Goal: Task Accomplishment & Management: Complete application form

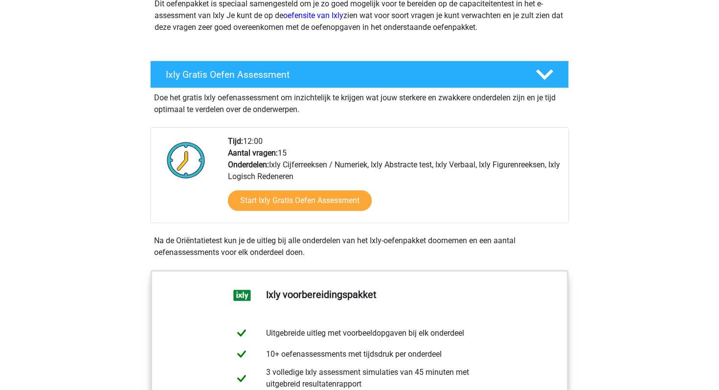
scroll to position [132, 0]
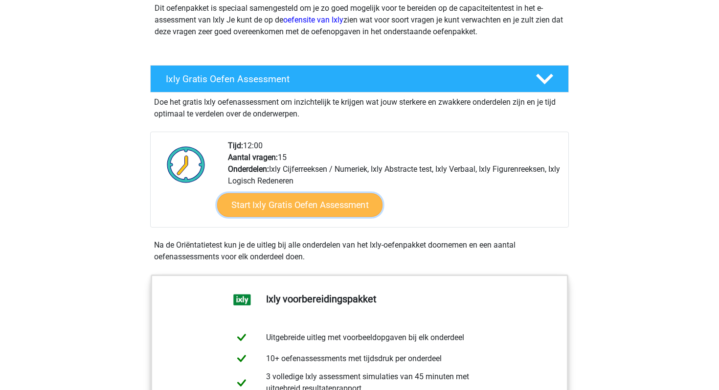
click at [328, 206] on link "Start Ixly Gratis Oefen Assessment" at bounding box center [299, 204] width 165 height 23
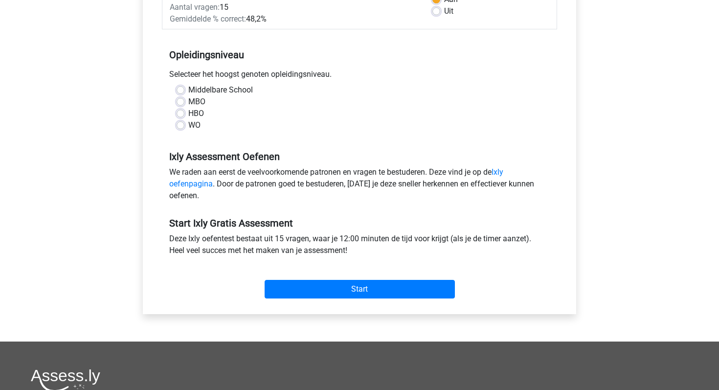
scroll to position [177, 0]
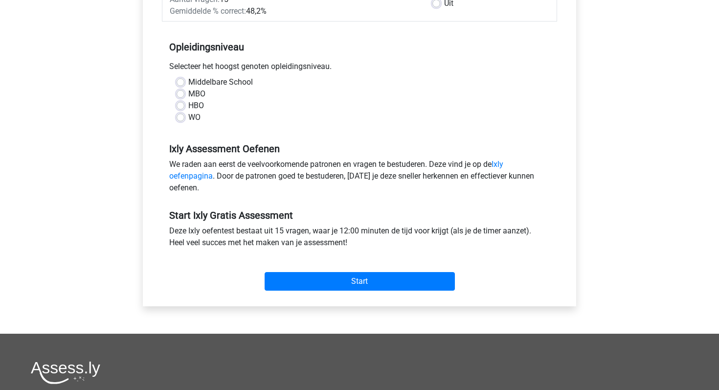
click at [188, 117] on label "WO" at bounding box center [194, 118] width 12 height 12
click at [179, 117] on input "WO" at bounding box center [181, 117] width 8 height 10
radio input "true"
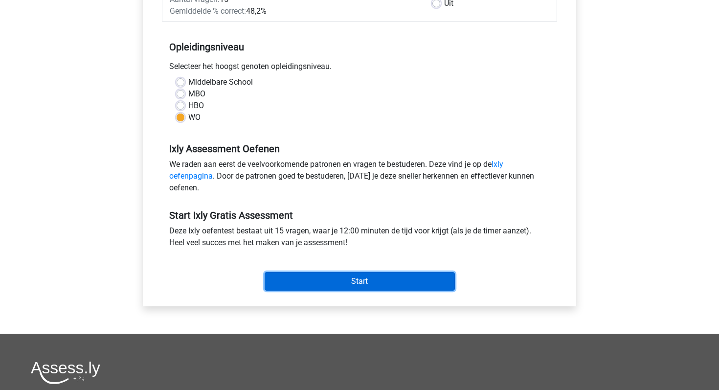
click at [335, 277] on input "Start" at bounding box center [360, 281] width 190 height 19
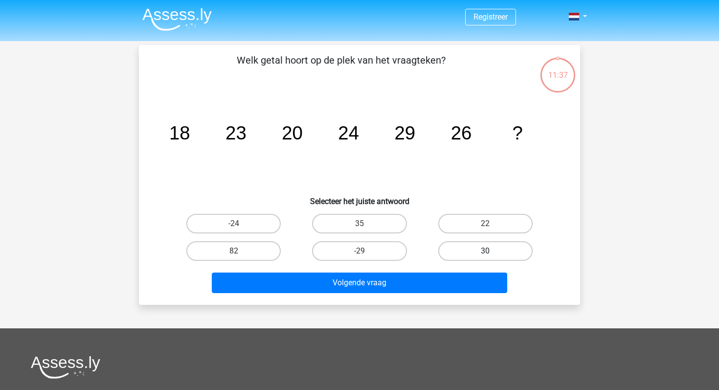
click at [462, 250] on label "30" at bounding box center [486, 251] width 94 height 20
click at [486, 251] on input "30" at bounding box center [489, 254] width 6 height 6
radio input "true"
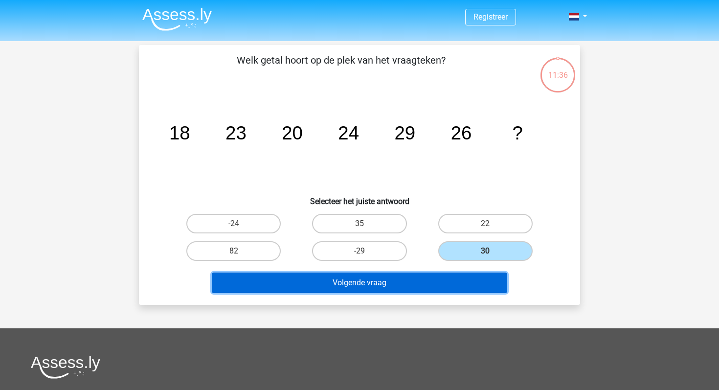
click at [399, 282] on button "Volgende vraag" at bounding box center [360, 283] width 296 height 21
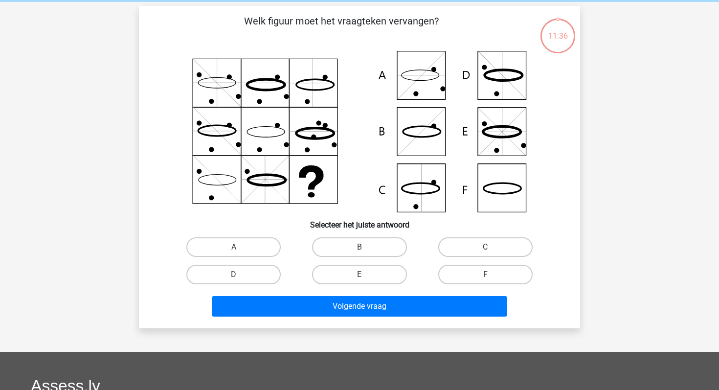
scroll to position [45, 0]
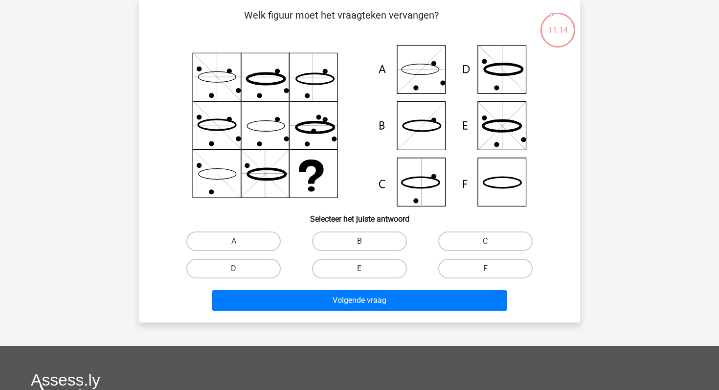
click at [467, 272] on label "F" at bounding box center [486, 269] width 94 height 20
click at [486, 272] on input "F" at bounding box center [489, 272] width 6 height 6
radio input "true"
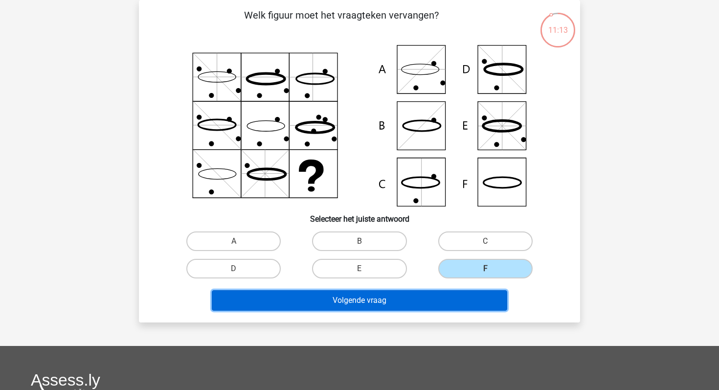
click at [408, 301] on button "Volgende vraag" at bounding box center [360, 300] width 296 height 21
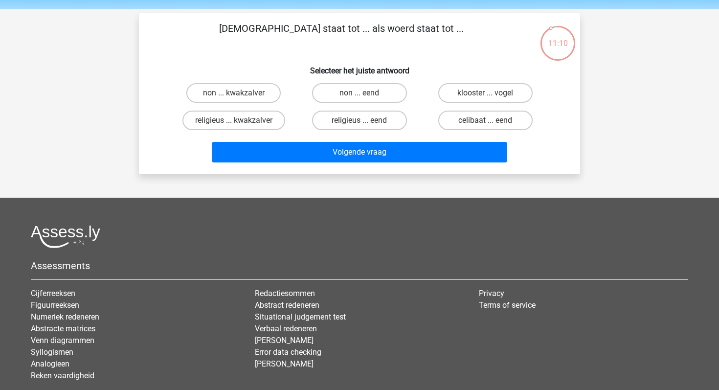
scroll to position [29, 0]
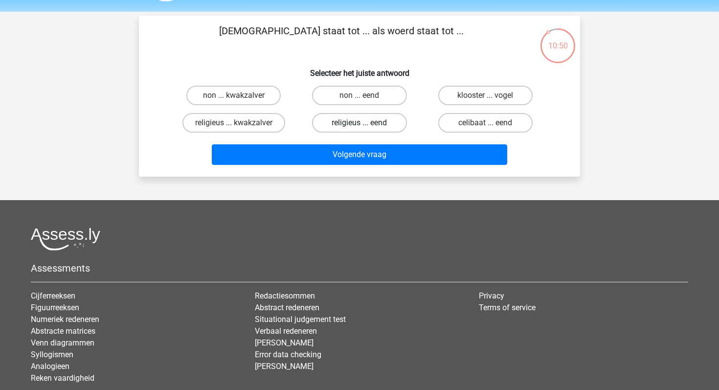
click at [346, 127] on label "religieus ... eend" at bounding box center [359, 123] width 94 height 20
click at [360, 127] on input "religieus ... eend" at bounding box center [363, 126] width 6 height 6
radio input "true"
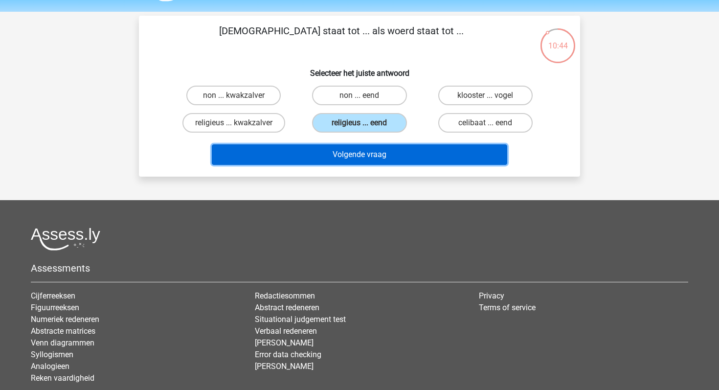
click at [340, 163] on button "Volgende vraag" at bounding box center [360, 154] width 296 height 21
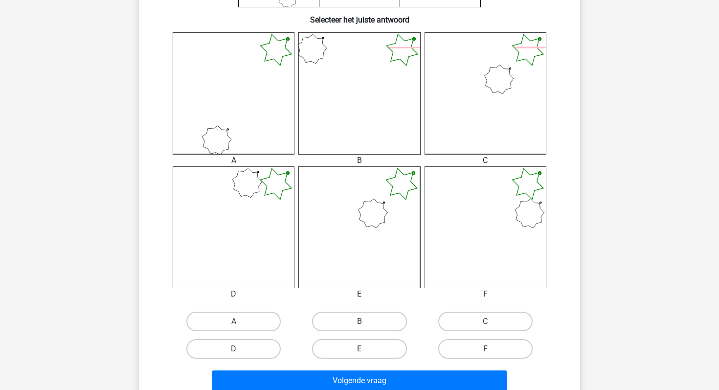
scroll to position [281, 0]
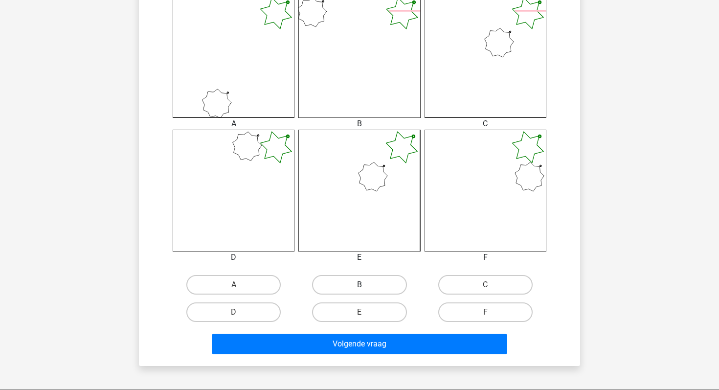
click at [378, 288] on label "B" at bounding box center [359, 285] width 94 height 20
click at [366, 288] on input "B" at bounding box center [363, 288] width 6 height 6
radio input "true"
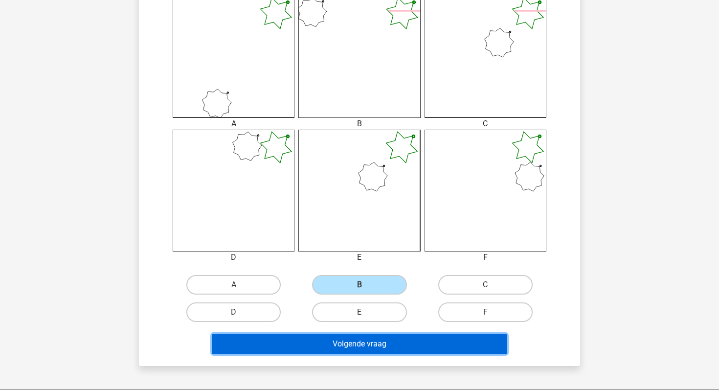
click at [394, 347] on button "Volgende vraag" at bounding box center [360, 344] width 296 height 21
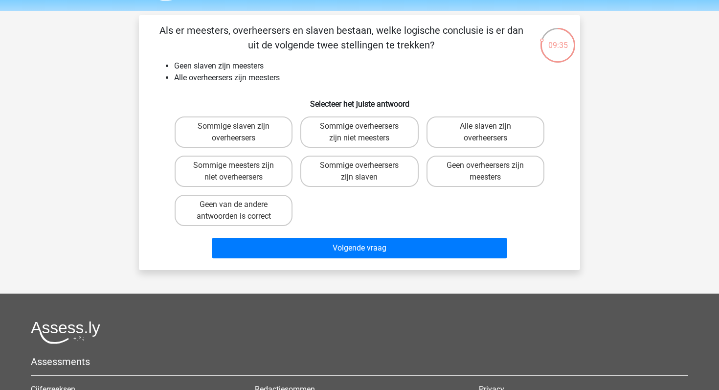
scroll to position [29, 0]
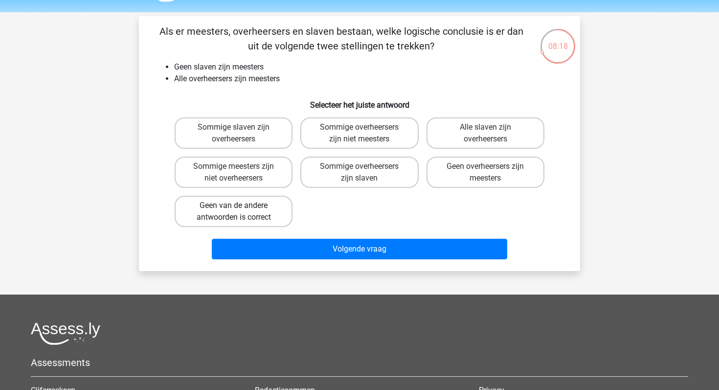
click at [258, 216] on label "Geen van de andere antwoorden is correct" at bounding box center [234, 211] width 118 height 31
click at [240, 212] on input "Geen van de andere antwoorden is correct" at bounding box center [237, 209] width 6 height 6
radio input "true"
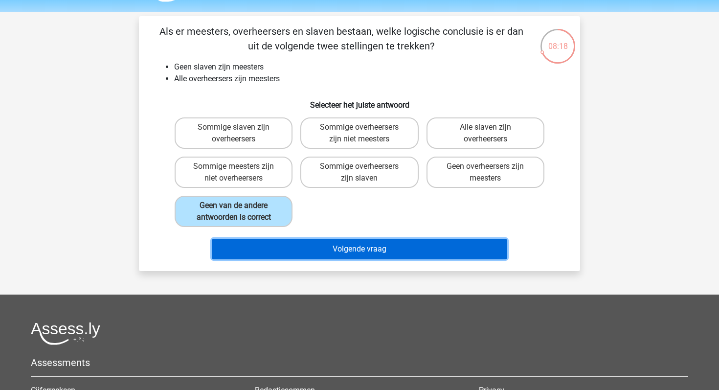
click at [313, 249] on button "Volgende vraag" at bounding box center [360, 249] width 296 height 21
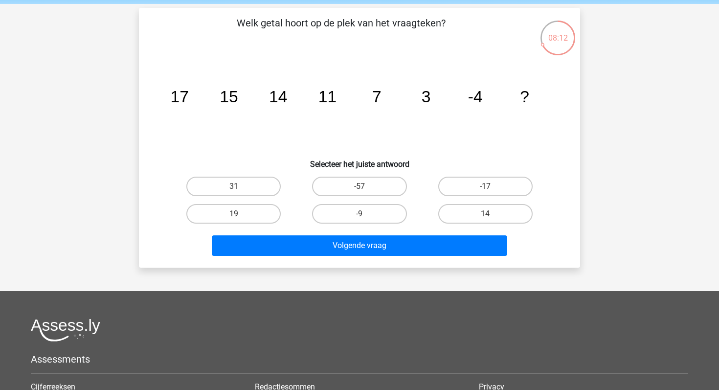
scroll to position [38, 0]
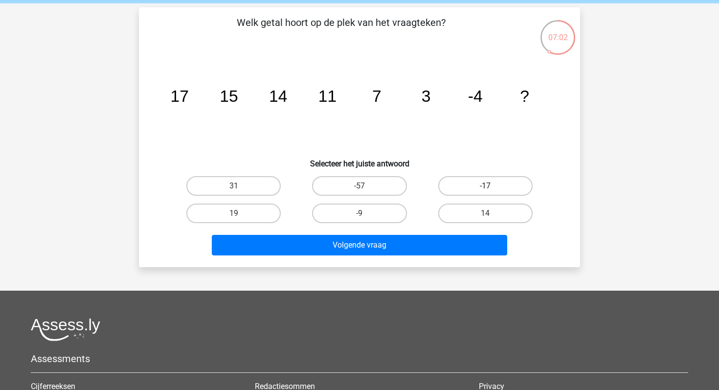
click at [471, 189] on label "-17" at bounding box center [486, 186] width 94 height 20
click at [486, 189] on input "-17" at bounding box center [489, 189] width 6 height 6
radio input "true"
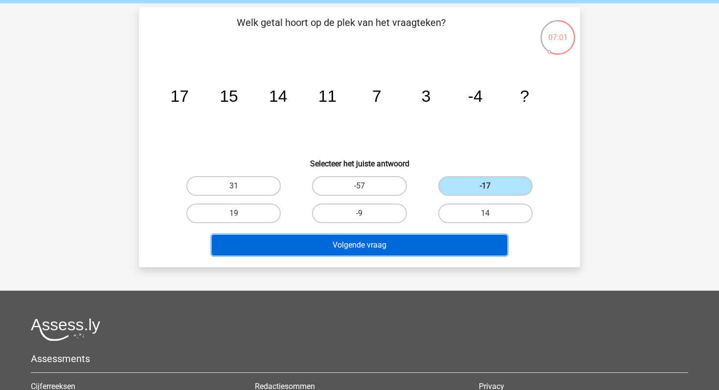
click at [424, 243] on button "Volgende vraag" at bounding box center [360, 245] width 296 height 21
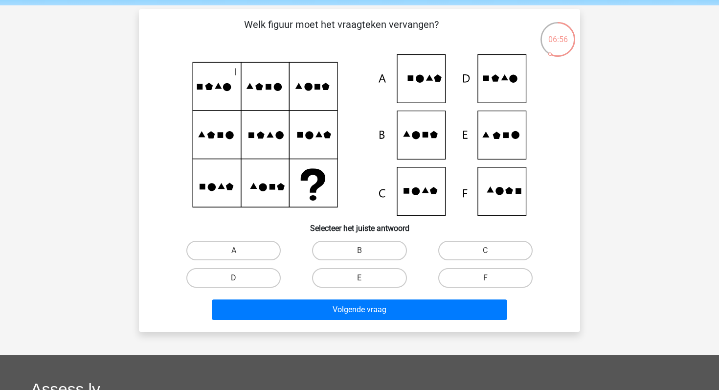
scroll to position [48, 0]
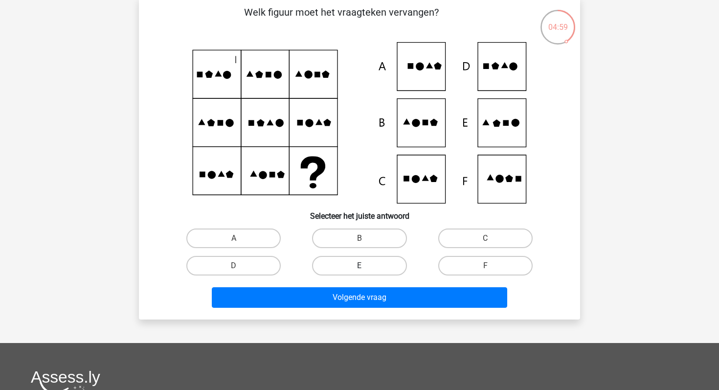
click at [392, 265] on label "E" at bounding box center [359, 266] width 94 height 20
click at [366, 266] on input "E" at bounding box center [363, 269] width 6 height 6
radio input "true"
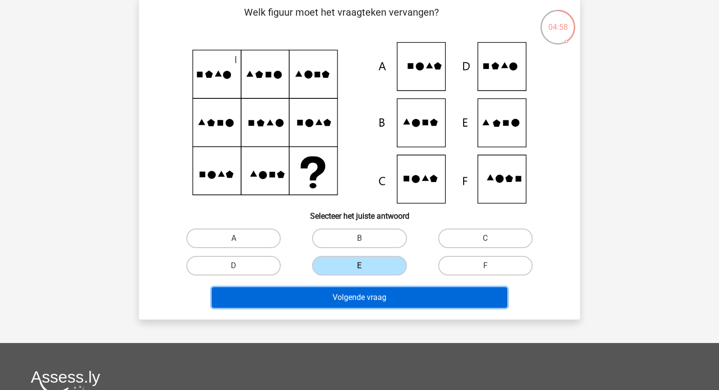
click at [387, 300] on button "Volgende vraag" at bounding box center [360, 297] width 296 height 21
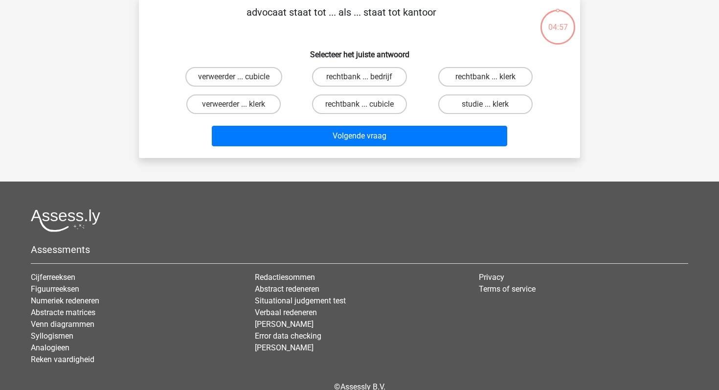
scroll to position [45, 0]
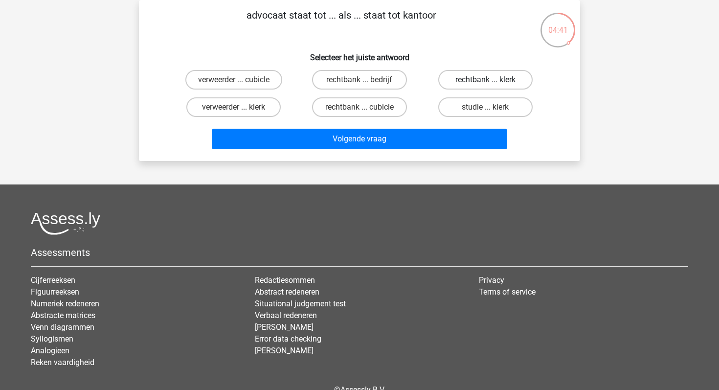
click at [478, 76] on label "rechtbank ... klerk" at bounding box center [486, 80] width 94 height 20
click at [486, 80] on input "rechtbank ... klerk" at bounding box center [489, 83] width 6 height 6
radio input "true"
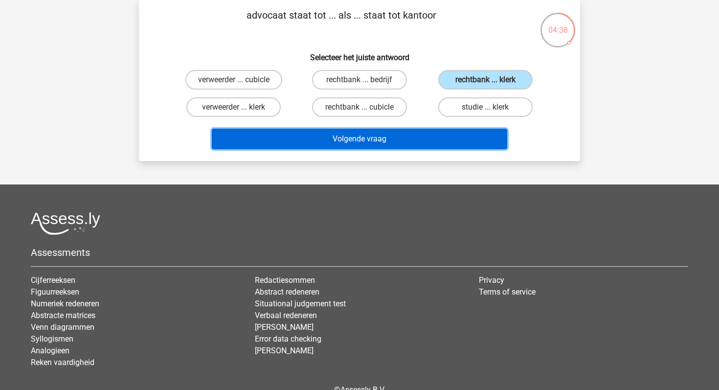
click at [446, 138] on button "Volgende vraag" at bounding box center [360, 139] width 296 height 21
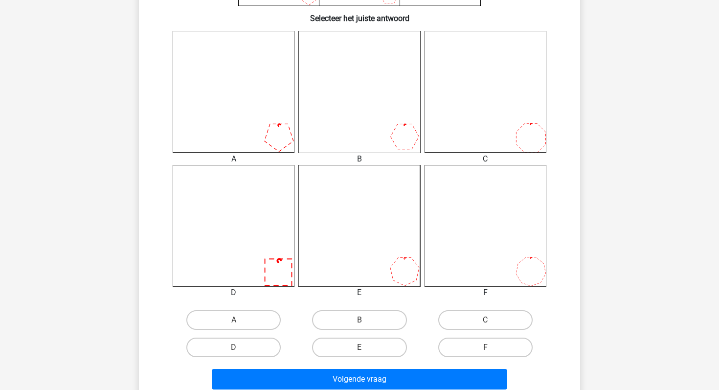
scroll to position [257, 0]
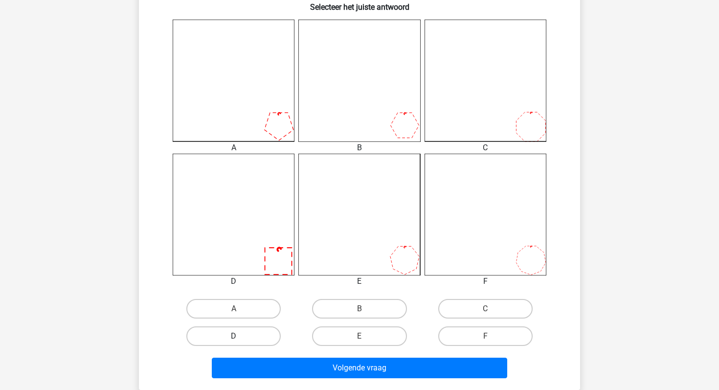
click at [269, 337] on label "D" at bounding box center [233, 336] width 94 height 20
click at [240, 337] on input "D" at bounding box center [237, 339] width 6 height 6
radio input "true"
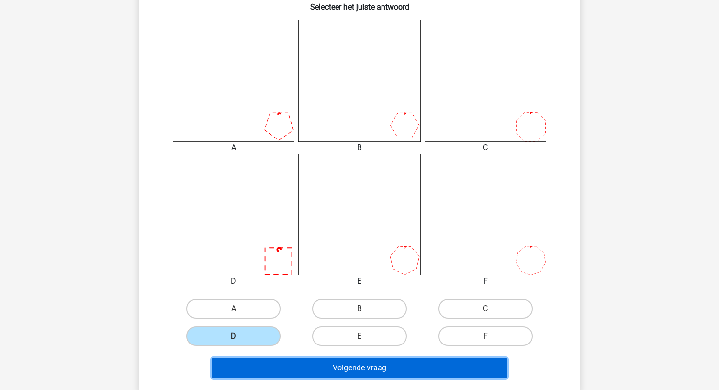
click at [282, 373] on button "Volgende vraag" at bounding box center [360, 368] width 296 height 21
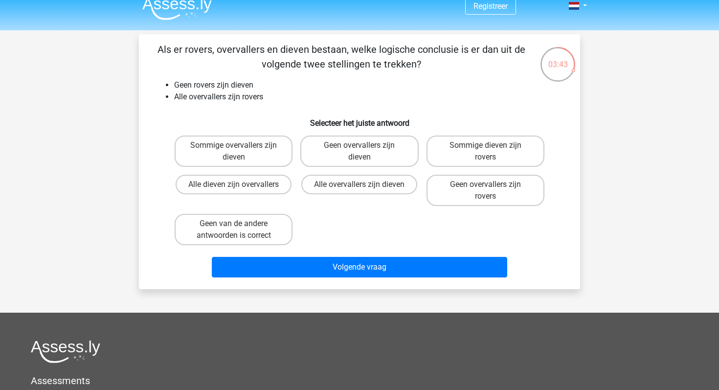
scroll to position [1, 0]
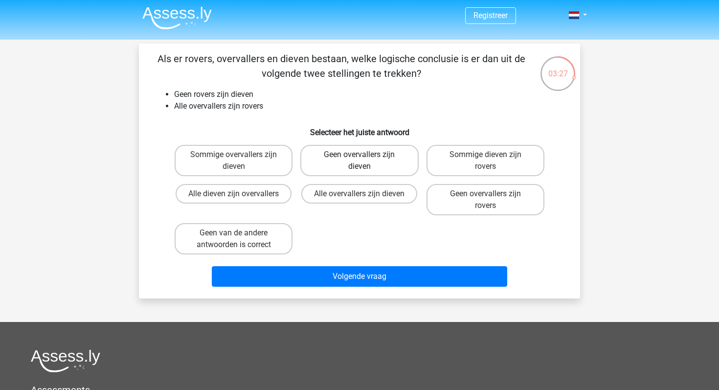
click at [357, 162] on label "Geen overvallers zijn dieven" at bounding box center [360, 160] width 118 height 31
click at [360, 161] on input "Geen overvallers zijn dieven" at bounding box center [363, 158] width 6 height 6
radio input "true"
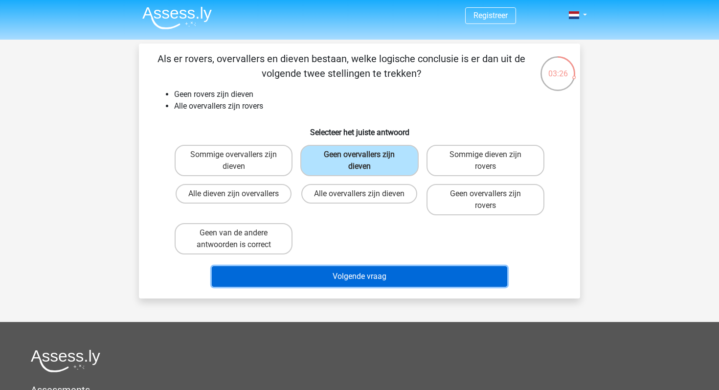
click at [352, 285] on button "Volgende vraag" at bounding box center [360, 276] width 296 height 21
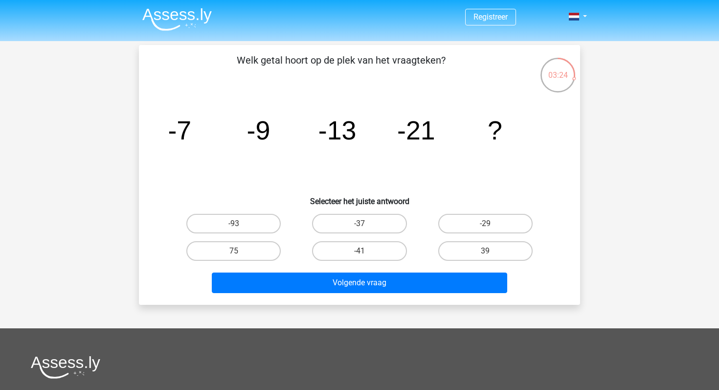
scroll to position [3, 0]
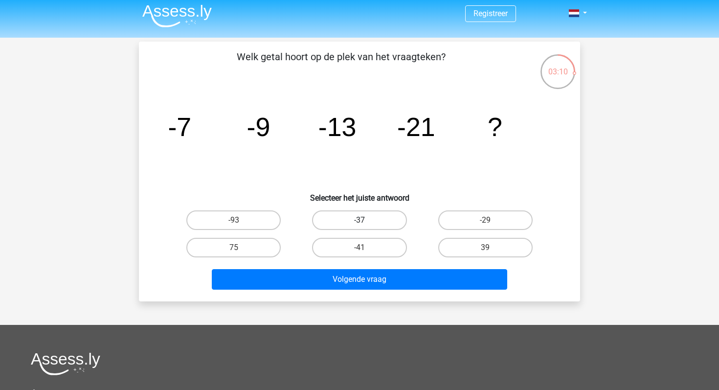
click at [383, 222] on label "-37" at bounding box center [359, 220] width 94 height 20
click at [366, 222] on input "-37" at bounding box center [363, 223] width 6 height 6
radio input "true"
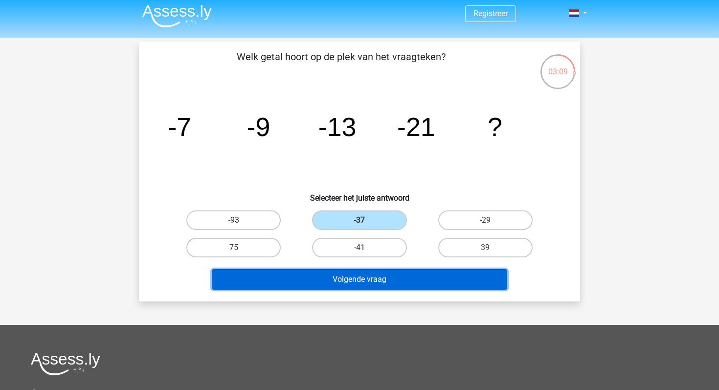
click at [377, 278] on button "Volgende vraag" at bounding box center [360, 279] width 296 height 21
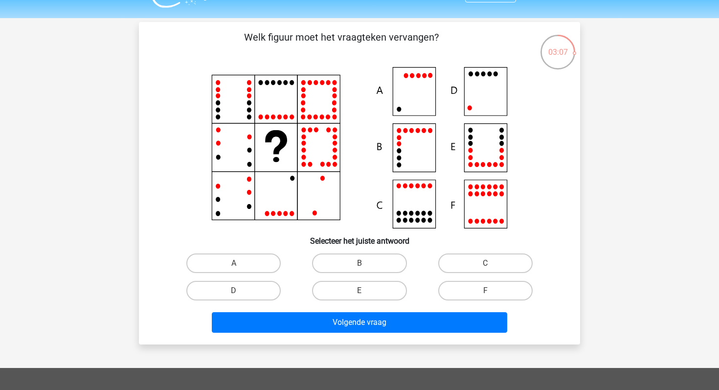
scroll to position [28, 0]
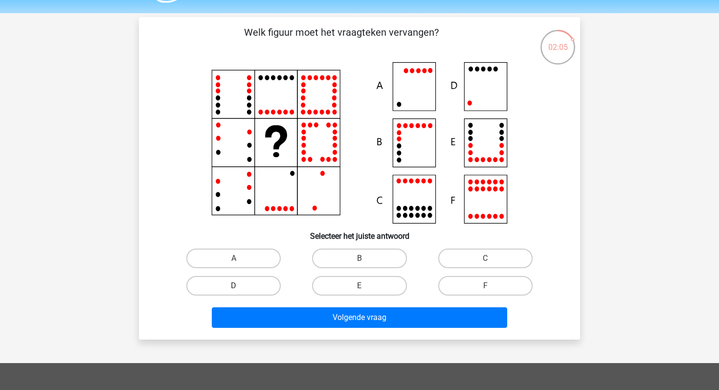
click at [263, 285] on label "D" at bounding box center [233, 286] width 94 height 20
click at [240, 286] on input "D" at bounding box center [237, 289] width 6 height 6
radio input "true"
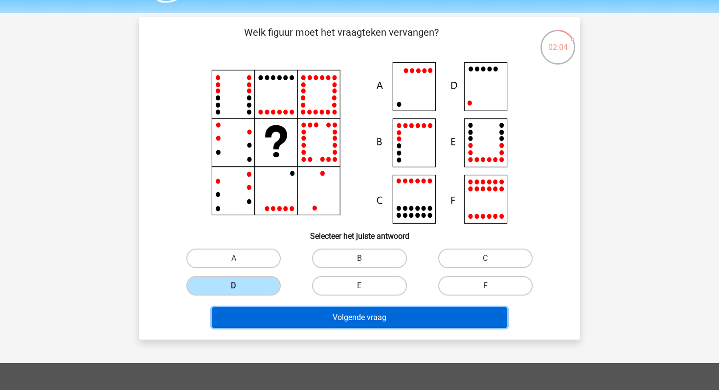
click at [278, 325] on button "Volgende vraag" at bounding box center [360, 317] width 296 height 21
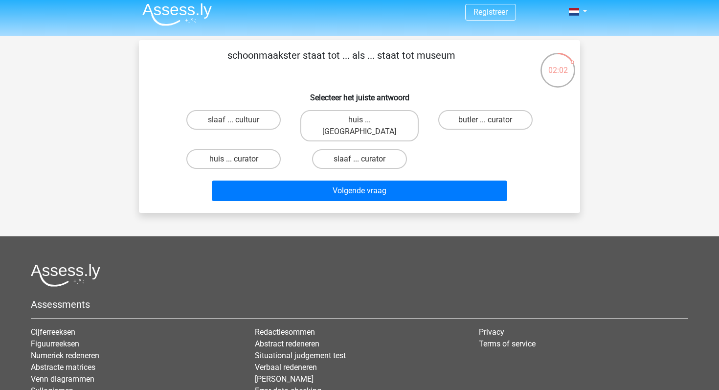
scroll to position [0, 0]
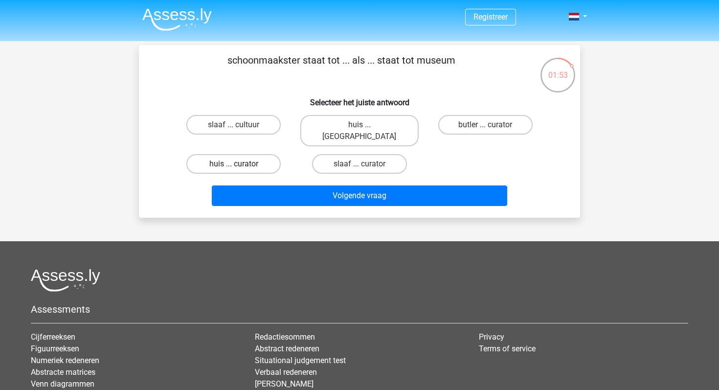
click at [264, 158] on label "huis ... curator" at bounding box center [233, 164] width 94 height 20
click at [240, 164] on input "huis ... curator" at bounding box center [237, 167] width 6 height 6
radio input "true"
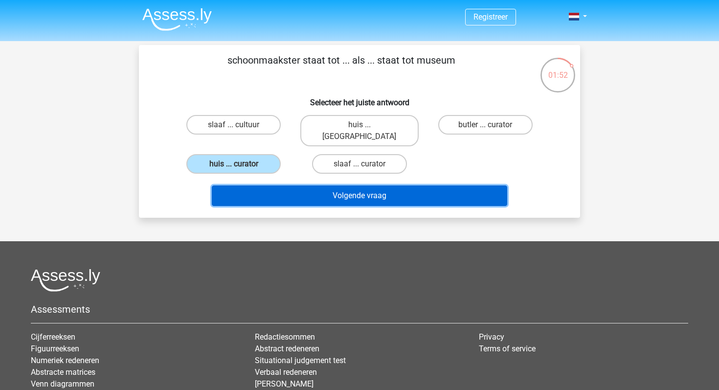
click at [296, 193] on button "Volgende vraag" at bounding box center [360, 195] width 296 height 21
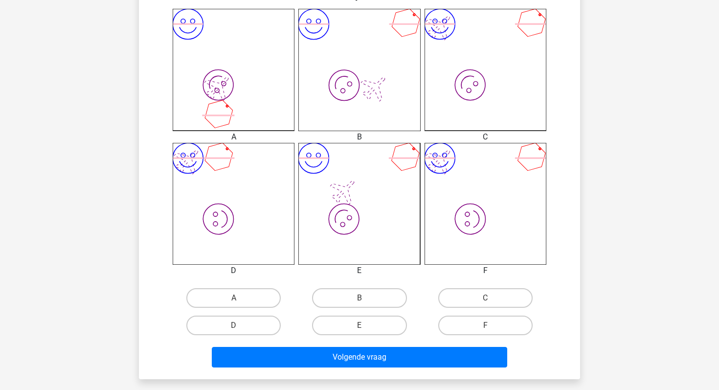
scroll to position [273, 0]
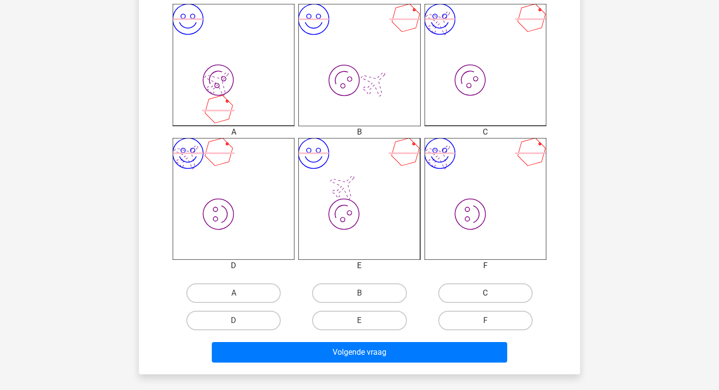
click at [471, 295] on label "C" at bounding box center [486, 293] width 94 height 20
click at [486, 295] on input "C" at bounding box center [489, 296] width 6 height 6
radio input "true"
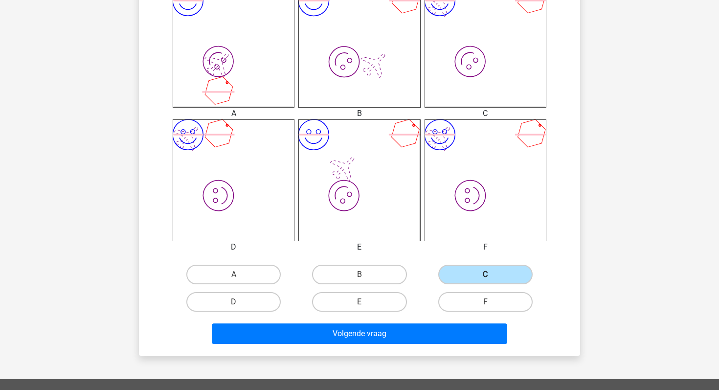
scroll to position [303, 0]
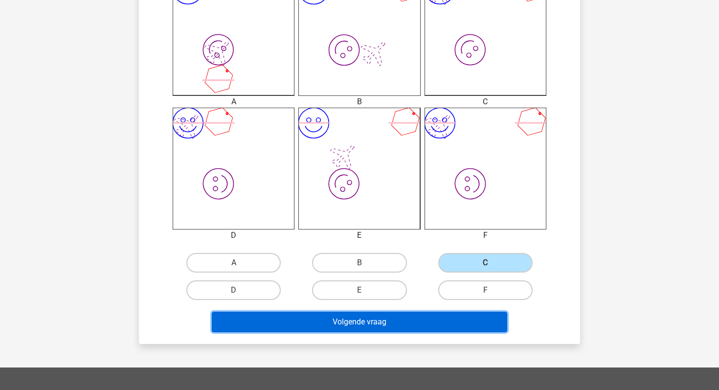
click at [442, 321] on button "Volgende vraag" at bounding box center [360, 322] width 296 height 21
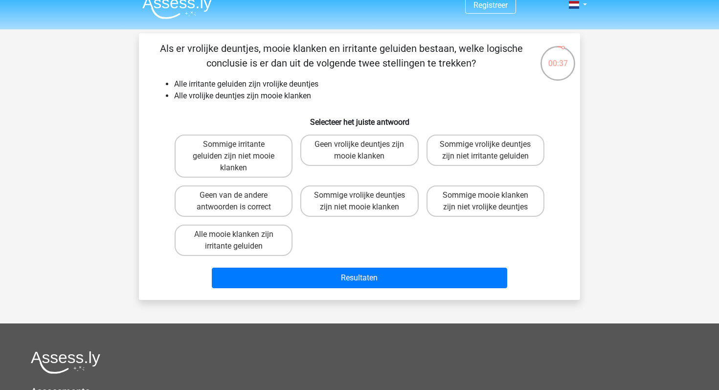
scroll to position [6, 0]
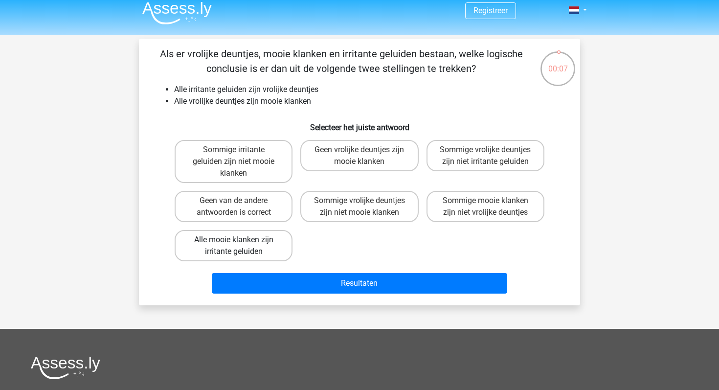
click at [268, 250] on label "Alle mooie klanken zijn irritante geluiden" at bounding box center [234, 245] width 118 height 31
click at [240, 246] on input "Alle mooie klanken zijn irritante geluiden" at bounding box center [237, 243] width 6 height 6
radio input "true"
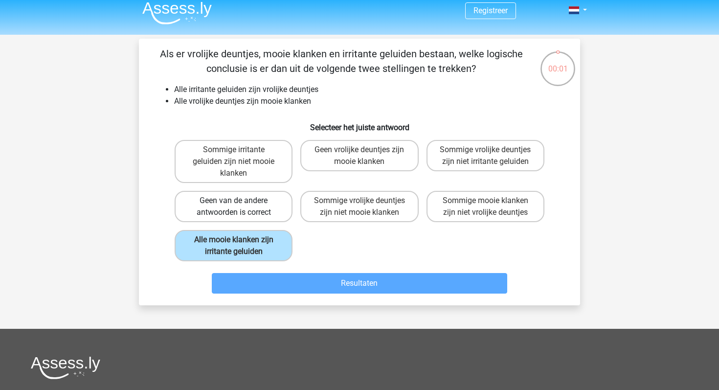
click at [259, 212] on label "Geen van de andere antwoorden is correct" at bounding box center [234, 206] width 118 height 31
click at [240, 207] on input "Geen van de andere antwoorden is correct" at bounding box center [237, 204] width 6 height 6
radio input "true"
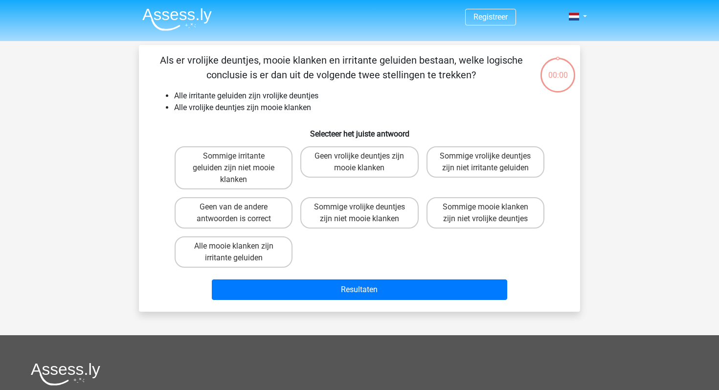
scroll to position [6, 0]
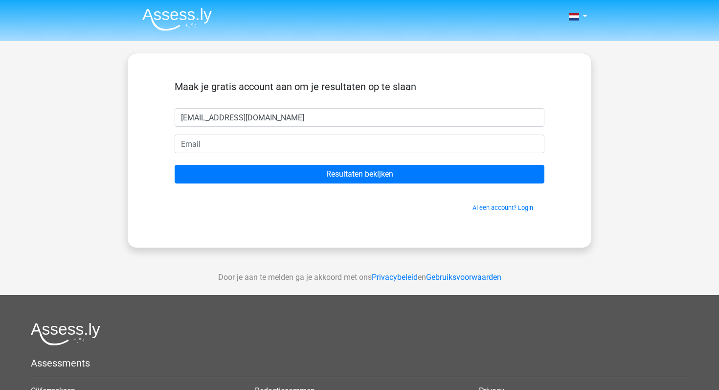
drag, startPoint x: 315, startPoint y: 117, endPoint x: 190, endPoint y: 107, distance: 125.3
click at [190, 107] on form "Maak je gratis account aan om je resultaten op te slaan anneloesbarth@gmail.com…" at bounding box center [360, 147] width 370 height 132
type input "[EMAIL_ADDRESS][DOMAIN_NAME]"
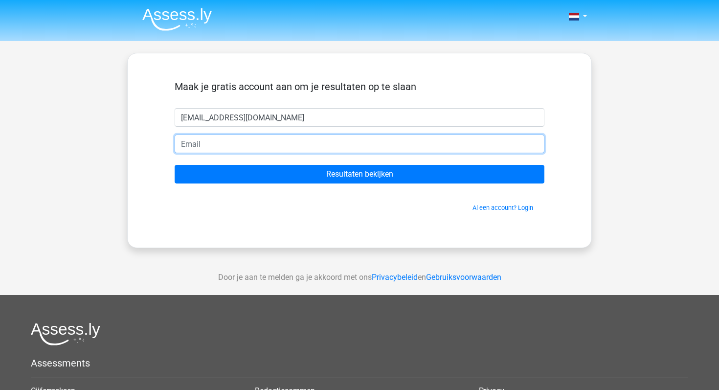
click at [272, 145] on input "email" at bounding box center [360, 144] width 370 height 19
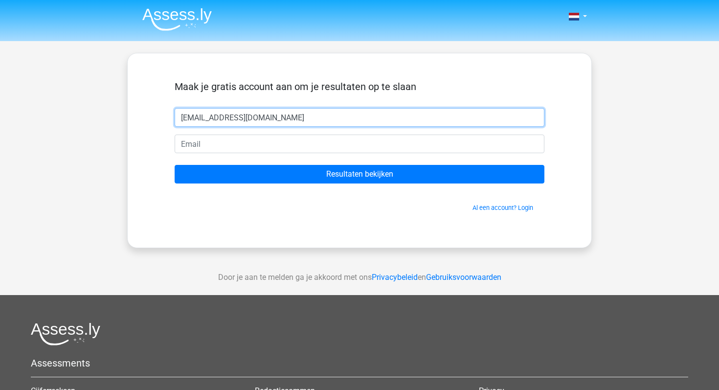
drag, startPoint x: 284, startPoint y: 119, endPoint x: 162, endPoint y: 113, distance: 122.0
click at [162, 113] on div "Maak je gratis account aan om je resultaten op te slaan anneloesbarth@gmail.com…" at bounding box center [359, 150] width 417 height 147
type input "Anna"
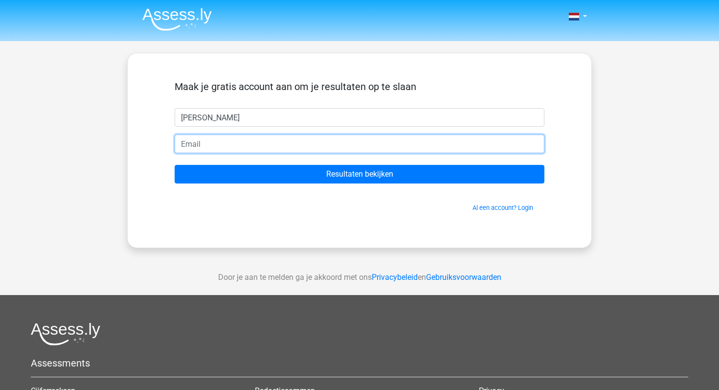
click at [192, 148] on input "email" at bounding box center [360, 144] width 370 height 19
type input "[EMAIL_ADDRESS][DOMAIN_NAME]"
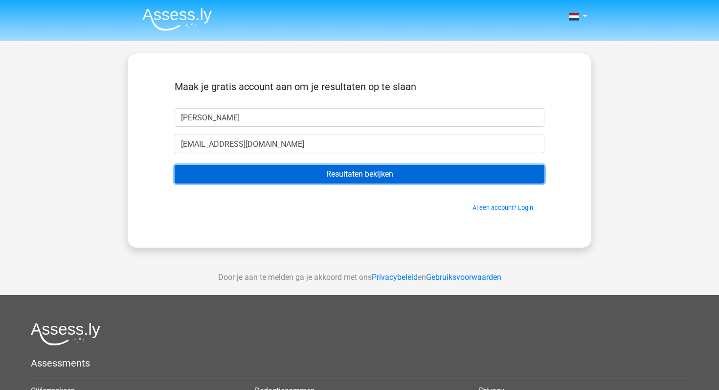
click at [261, 173] on input "Resultaten bekijken" at bounding box center [360, 174] width 370 height 19
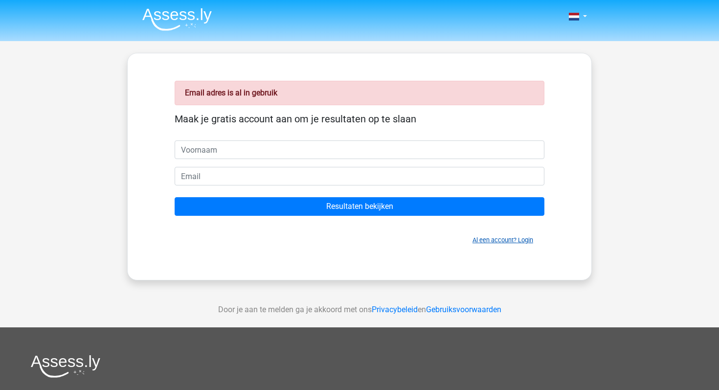
click at [474, 238] on link "Al een account? Login" at bounding box center [503, 239] width 61 height 7
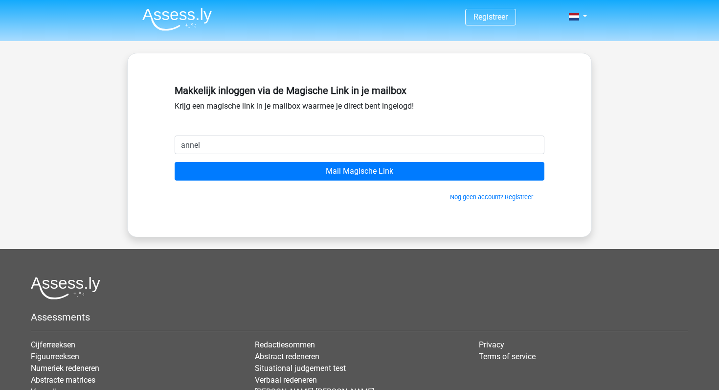
type input "anneloesbarth@gmail.com"
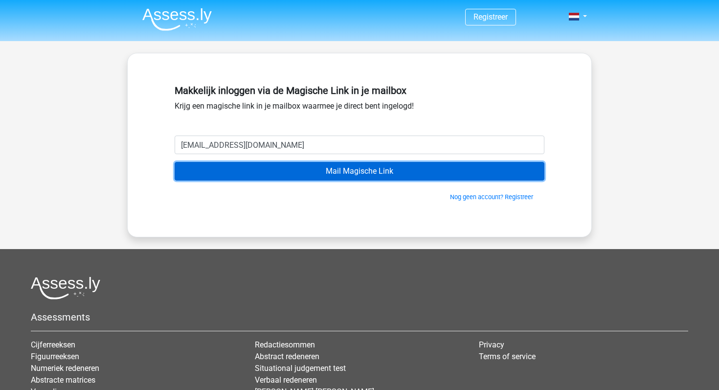
click at [263, 172] on input "Mail Magische Link" at bounding box center [360, 171] width 370 height 19
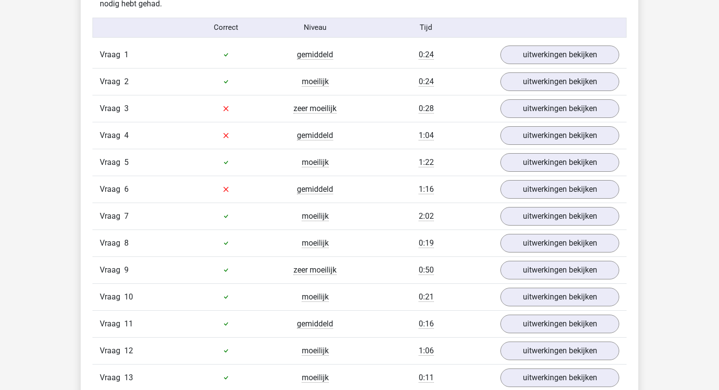
scroll to position [1232, 0]
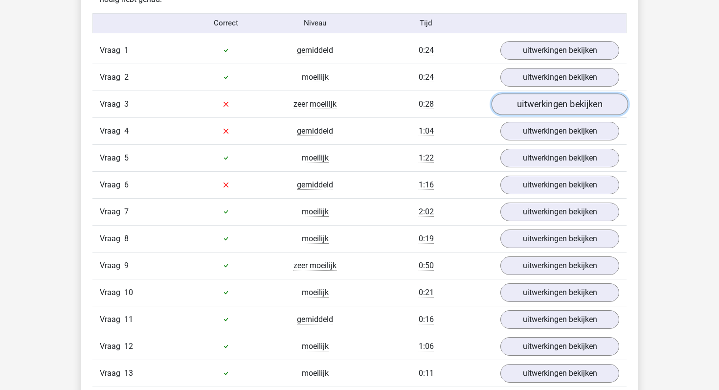
click at [559, 104] on link "uitwerkingen bekijken" at bounding box center [560, 104] width 137 height 22
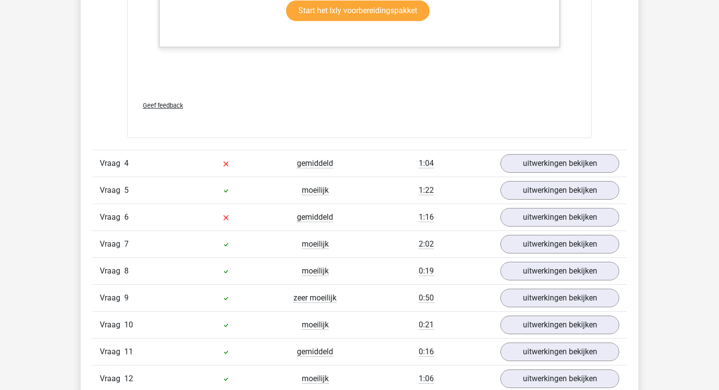
scroll to position [1692, 0]
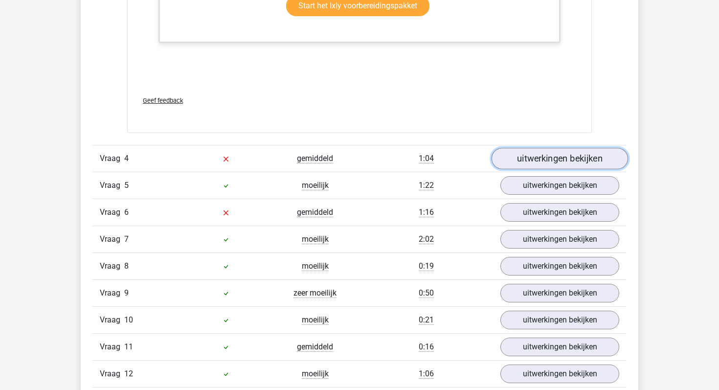
click at [533, 164] on link "uitwerkingen bekijken" at bounding box center [560, 159] width 137 height 22
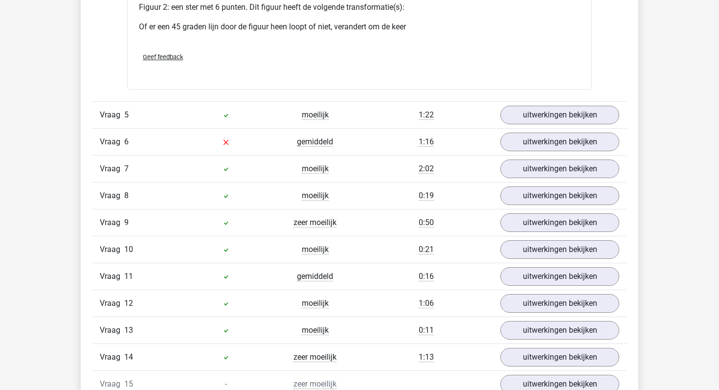
scroll to position [2454, 0]
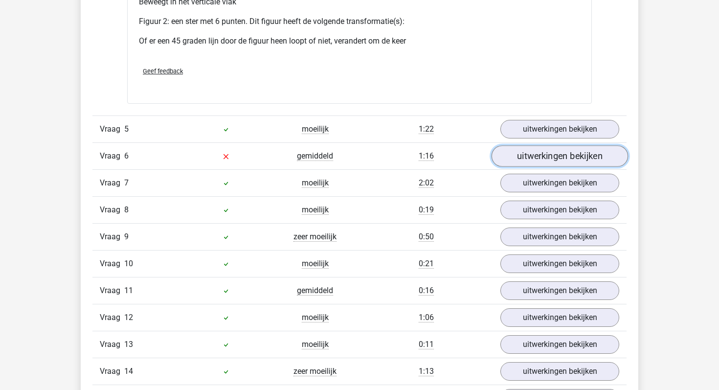
click at [522, 155] on link "uitwerkingen bekijken" at bounding box center [560, 156] width 137 height 22
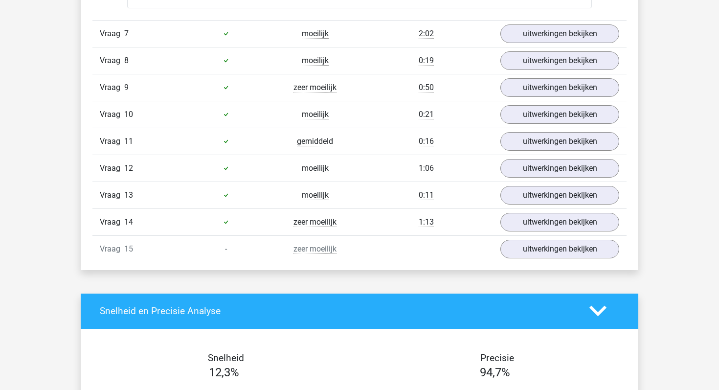
scroll to position [3055, 0]
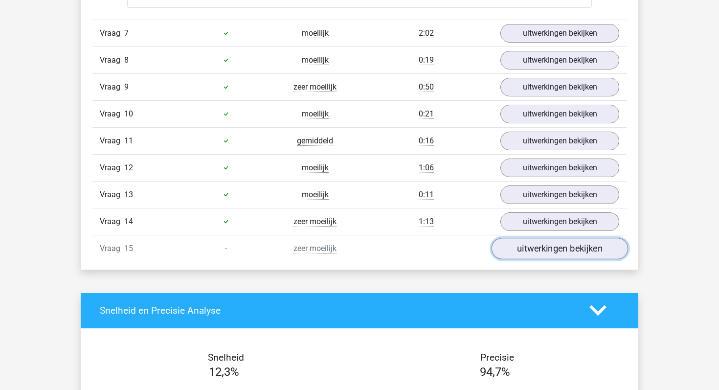
click at [514, 249] on link "uitwerkingen bekijken" at bounding box center [560, 249] width 137 height 22
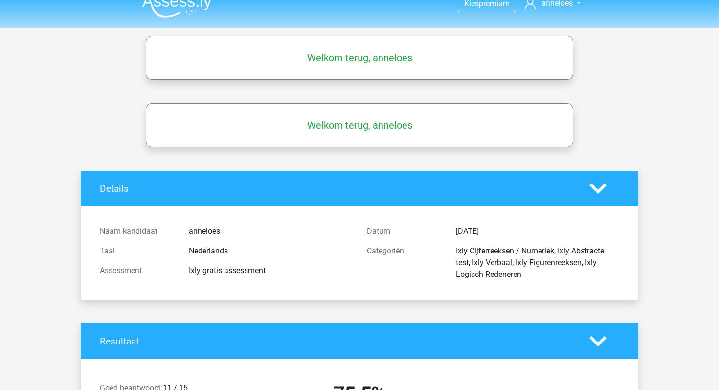
scroll to position [0, 0]
